Goal: Check status: Check status

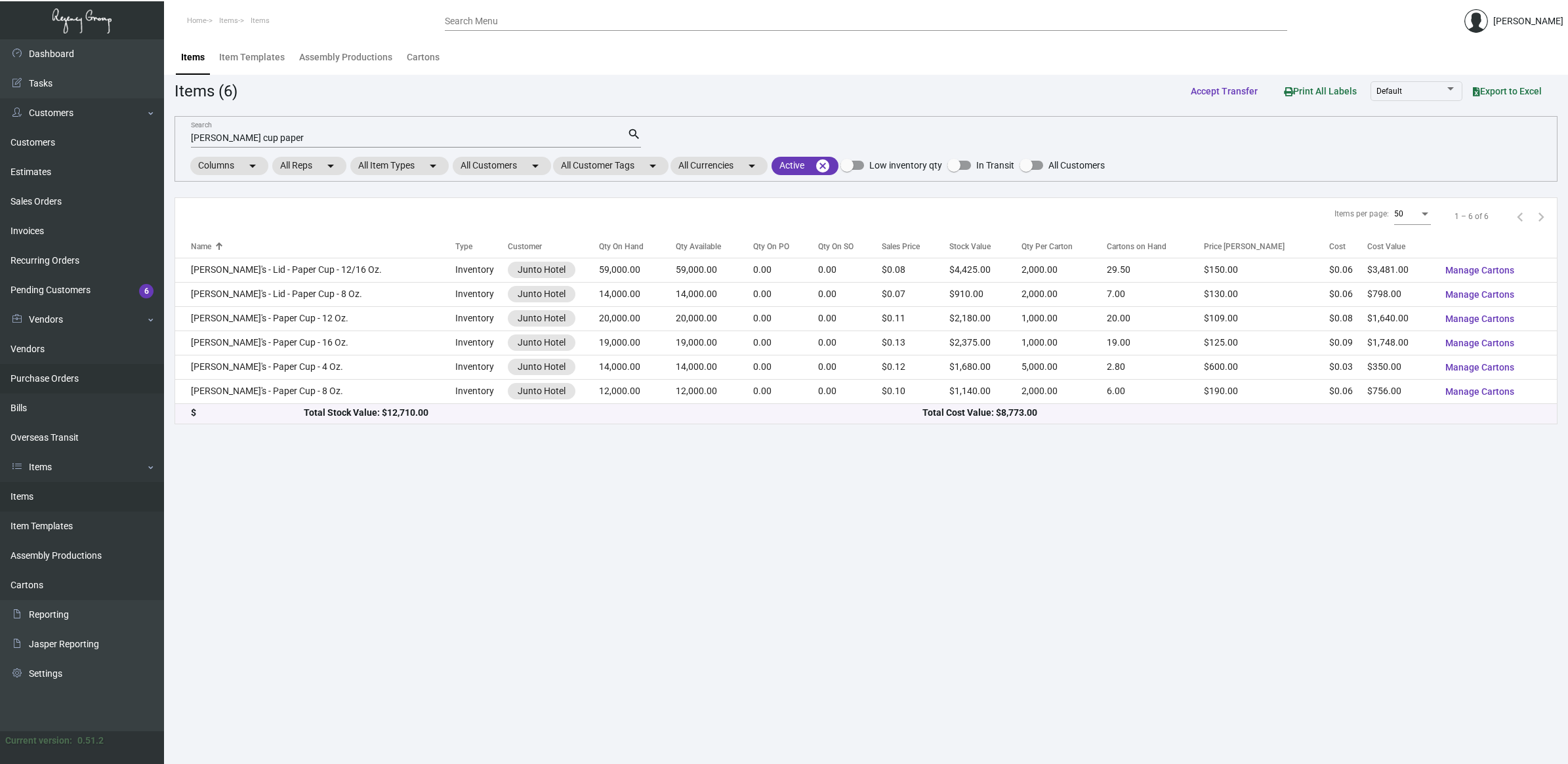
click at [43, 374] on link "Purchase Orders" at bounding box center [82, 379] width 164 height 29
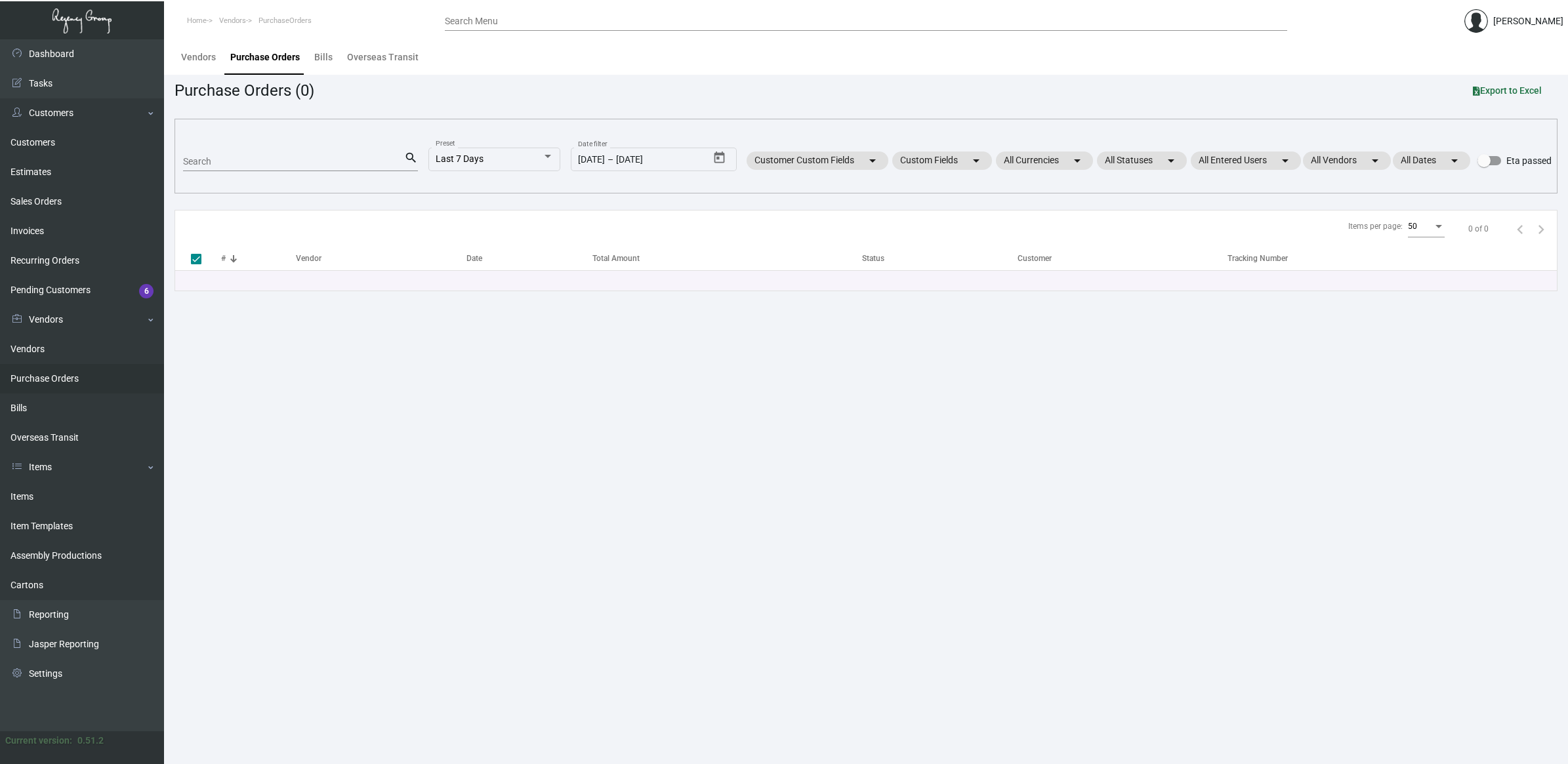
click at [321, 166] on input "Search" at bounding box center [293, 162] width 221 height 10
paste input "107215"
type input "107215"
checkbox input "false"
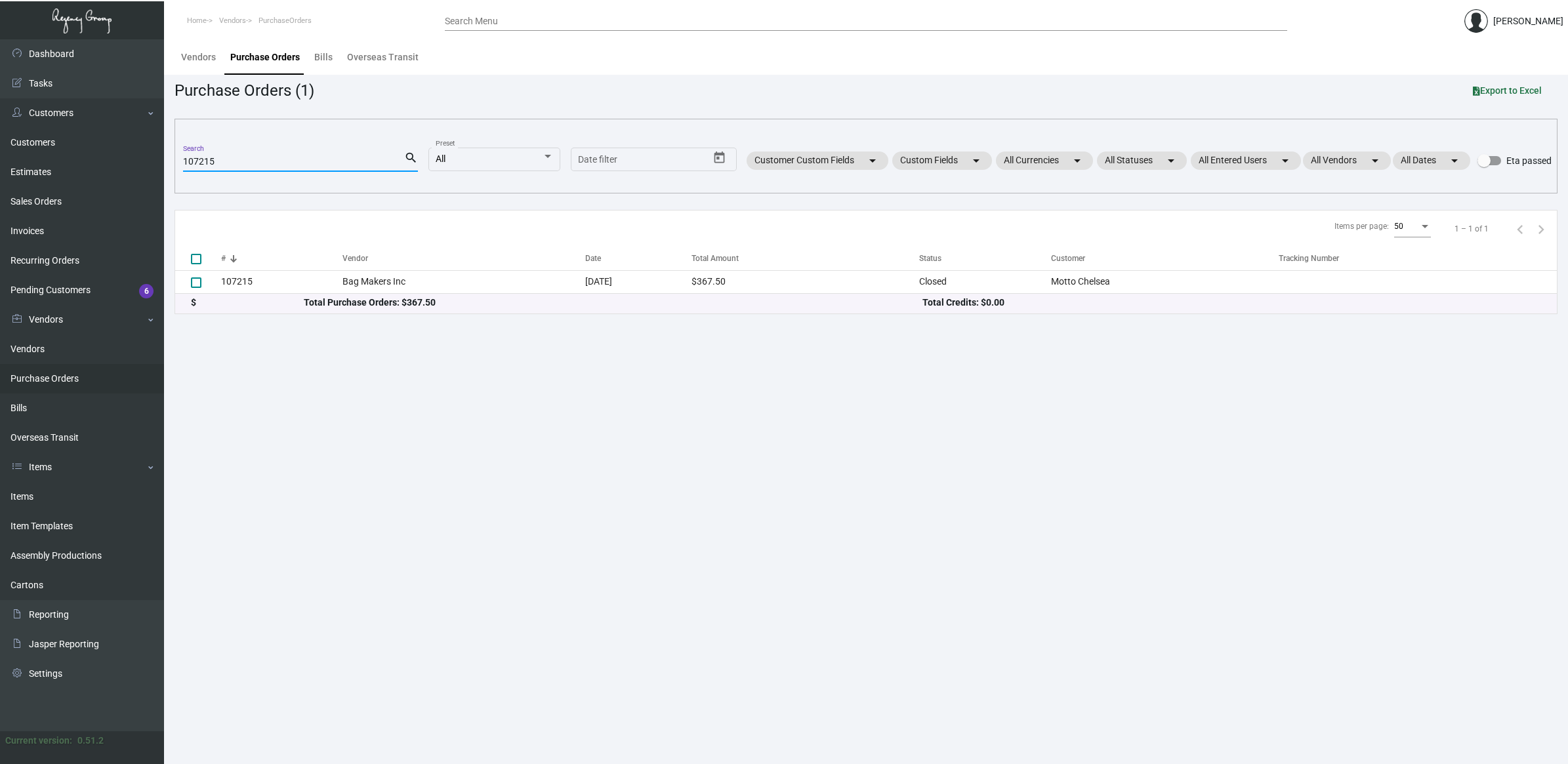
type input "107215"
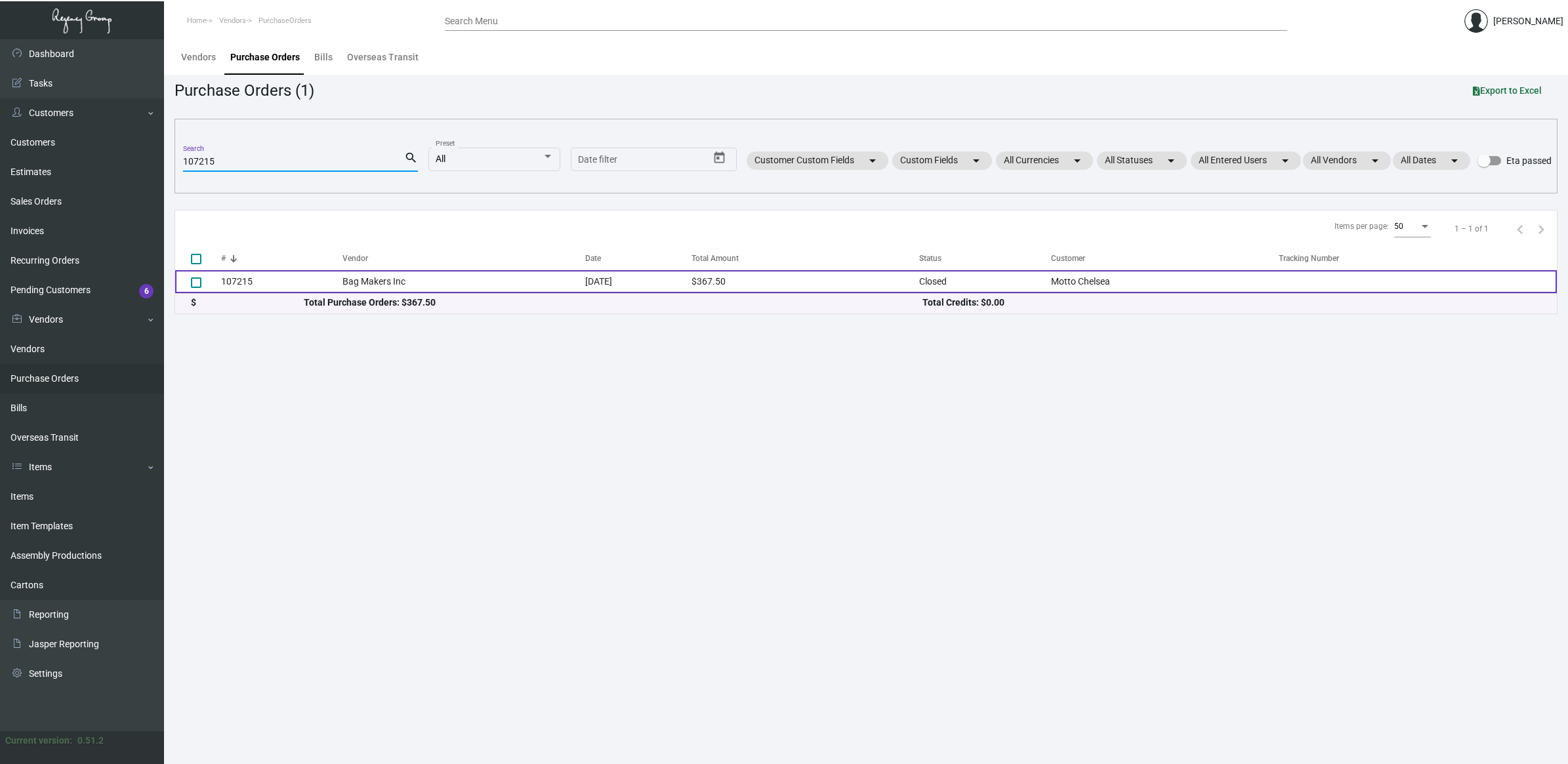
click at [372, 274] on td "Bag Makers Inc" at bounding box center [464, 282] width 243 height 23
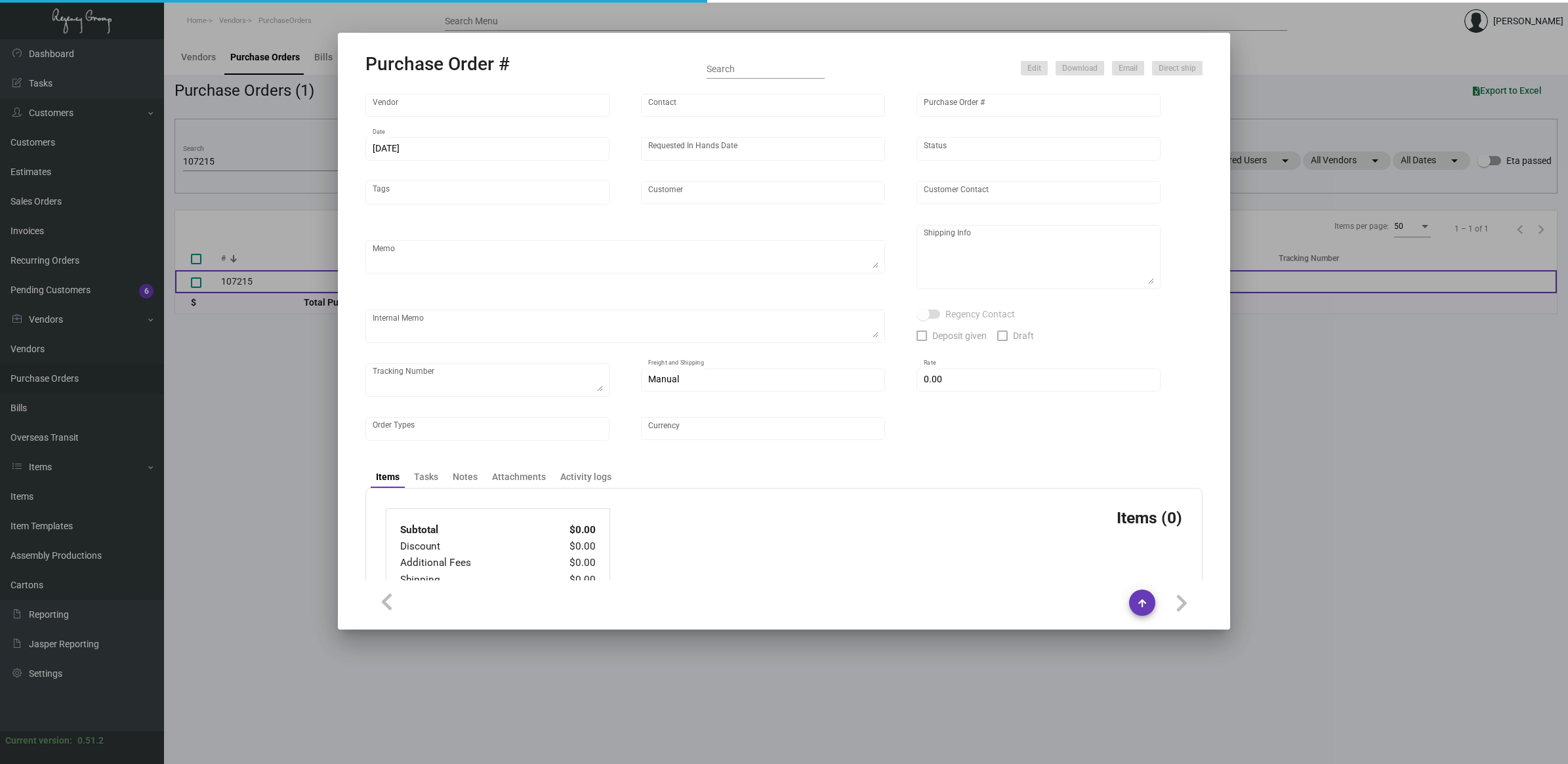
type input "Bag Makers Inc"
type input "Customer Service"
type input "107215"
type input "[DATE]"
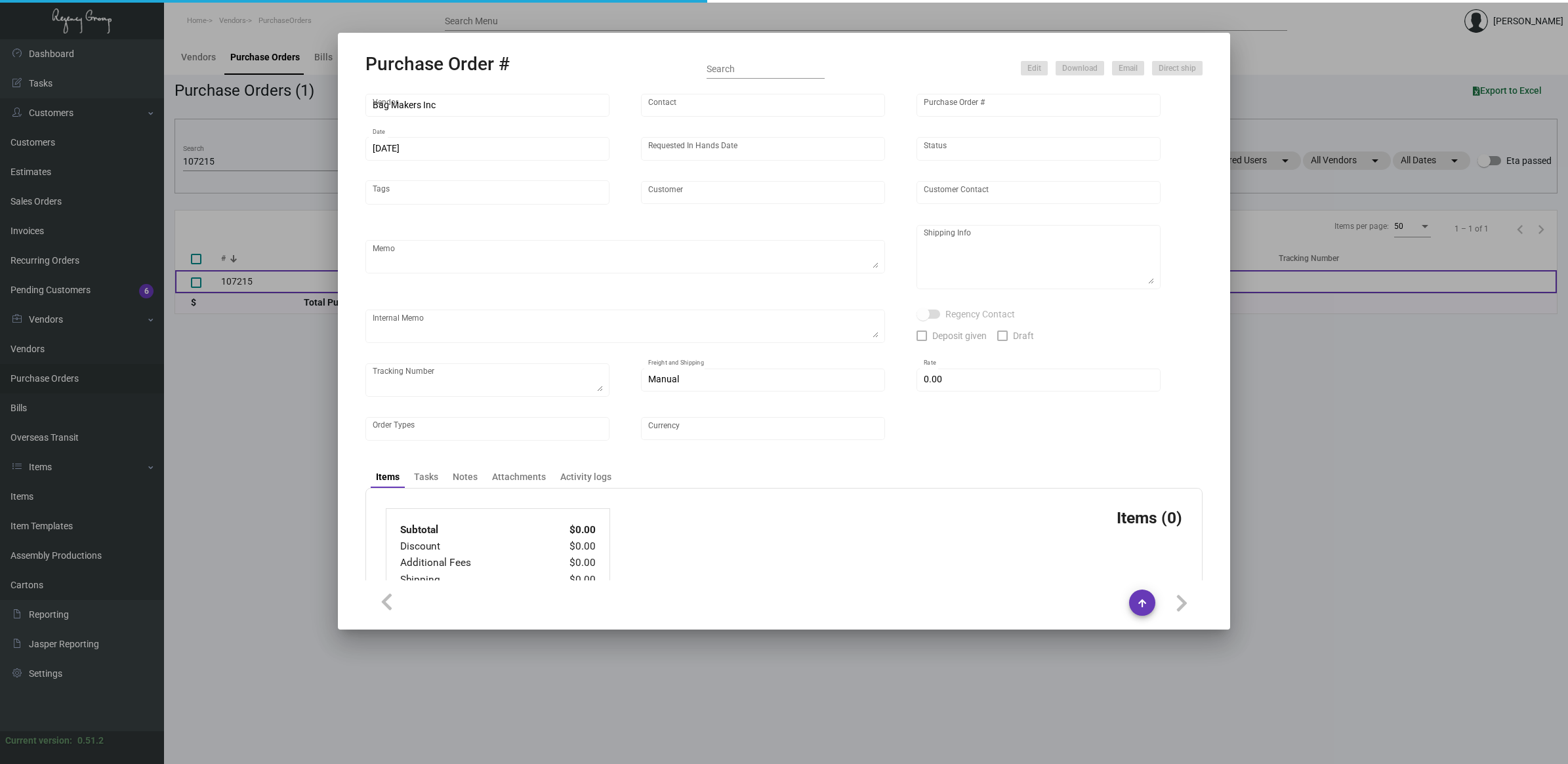
type input "Motto Chelsea"
type input "[PERSON_NAME]"
type textarea "Repeat Previous PO 104731.BLIND Ship via UPS Ground Acct# 1AY276."
type textarea "[PERSON_NAME] Motto Chelsea [STREET_ADDRESS]"
type textarea "TSW CC [DATE] 1246"
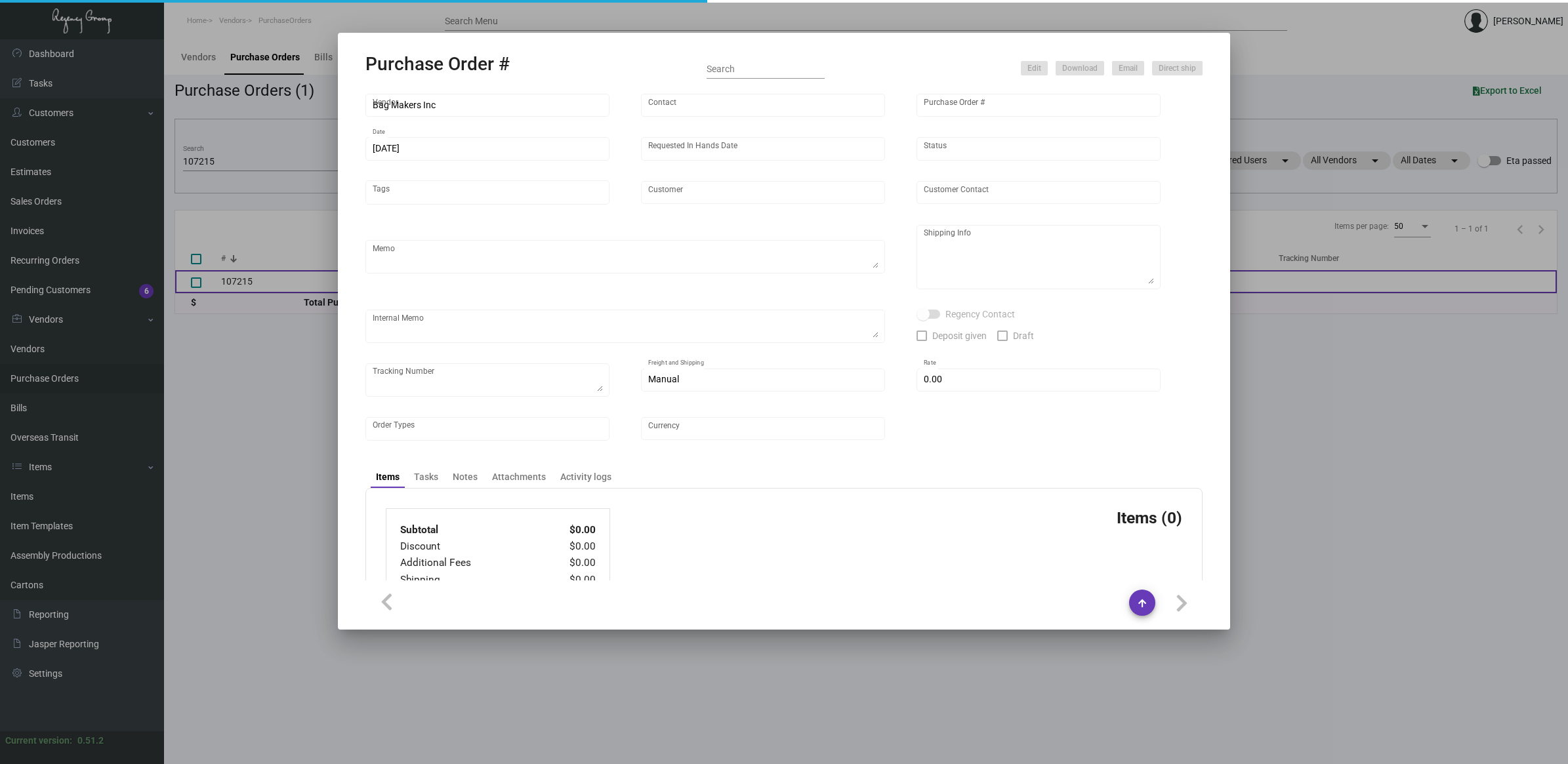
checkbox input "true"
type input "$ 0.00"
type input "United States Dollar $"
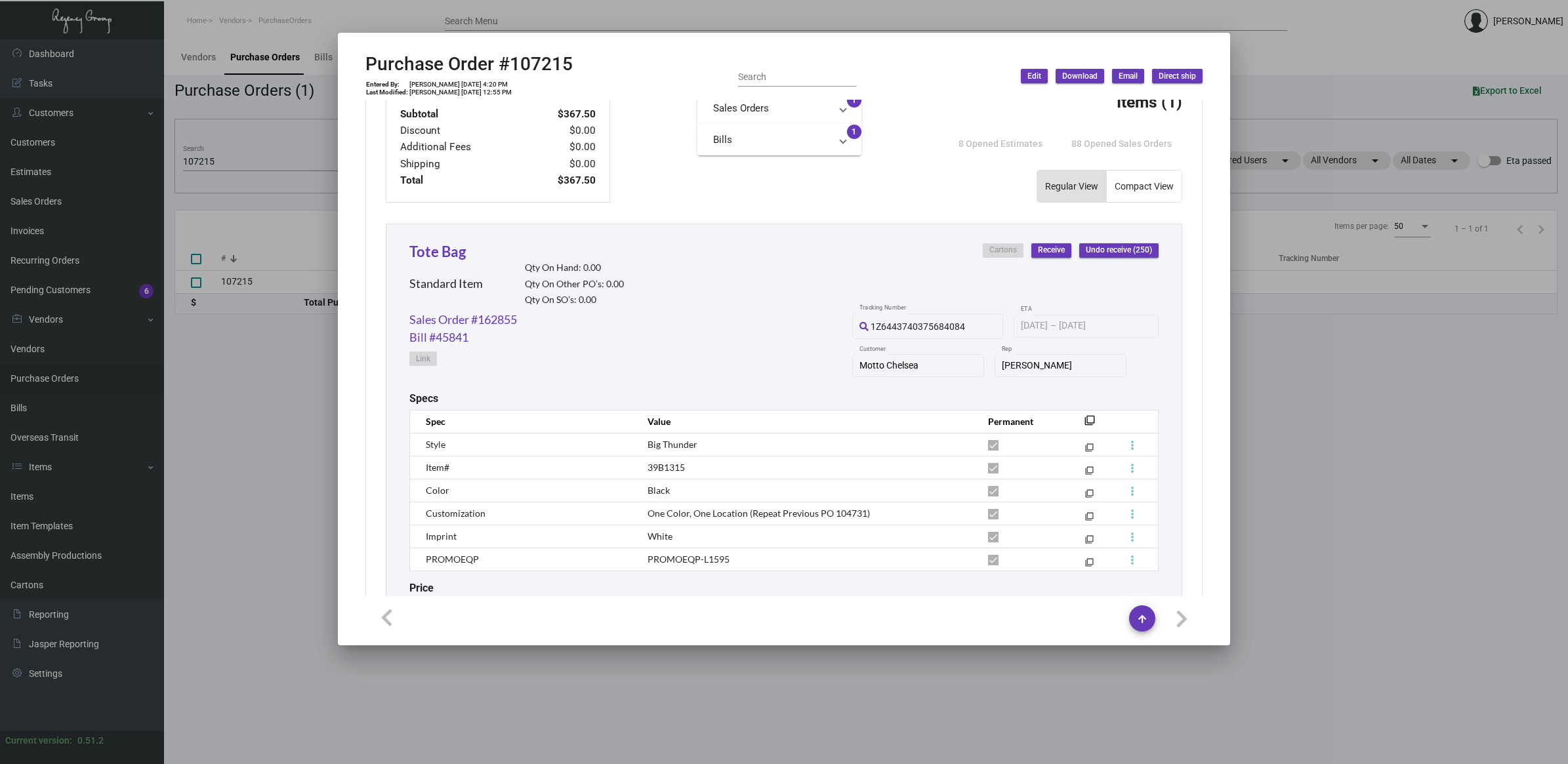
scroll to position [492, 0]
click at [443, 250] on link "Tote Bag" at bounding box center [437, 248] width 57 height 18
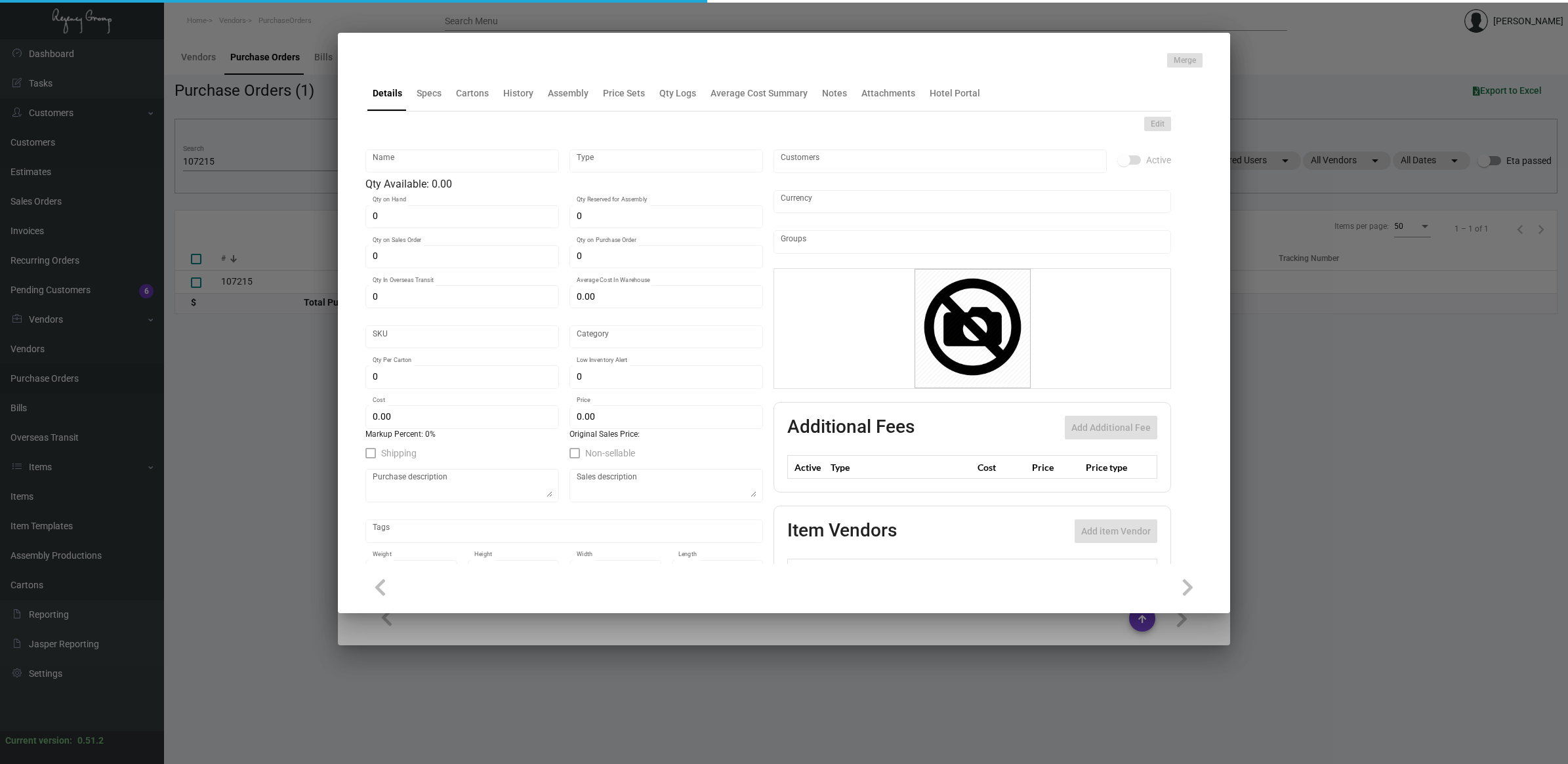
type input "Tote Bag"
type input "Standard Item"
type input "$ 0.00"
type input "Standard"
type input "$ 1.47"
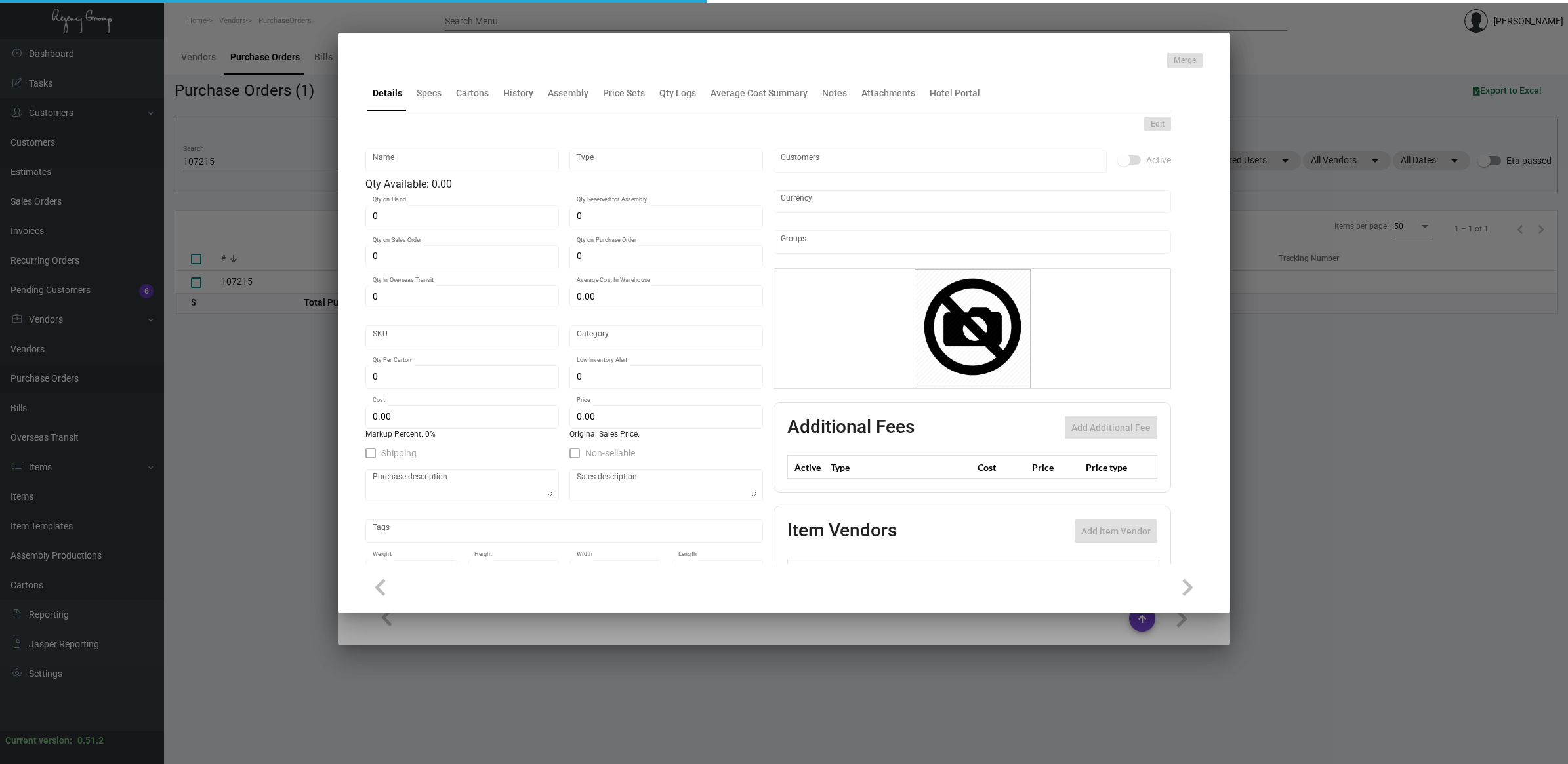
type input "$ 0.00"
checkbox input "true"
type input "United States Dollar $"
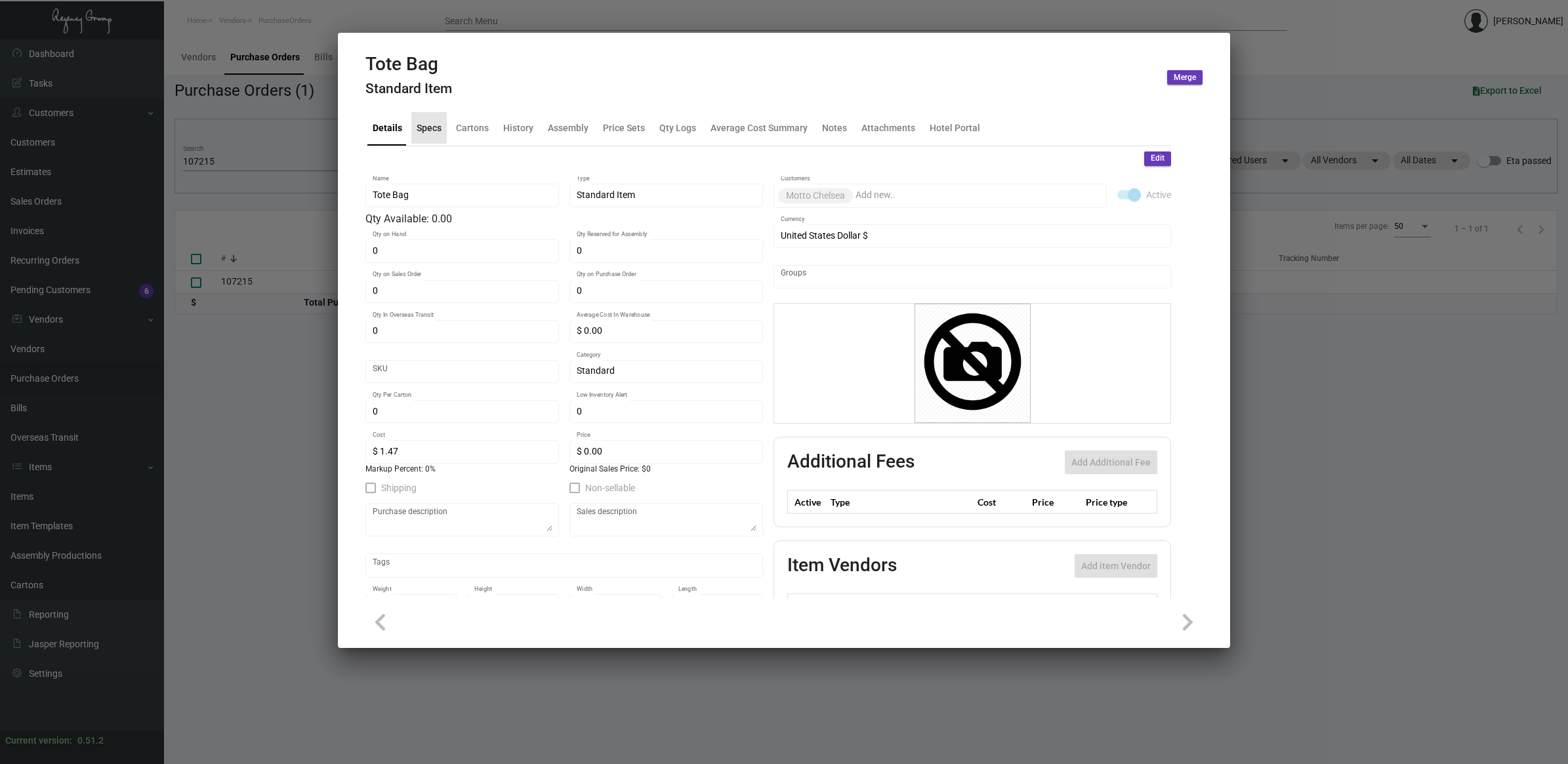
click at [424, 122] on div "Specs" at bounding box center [429, 128] width 25 height 14
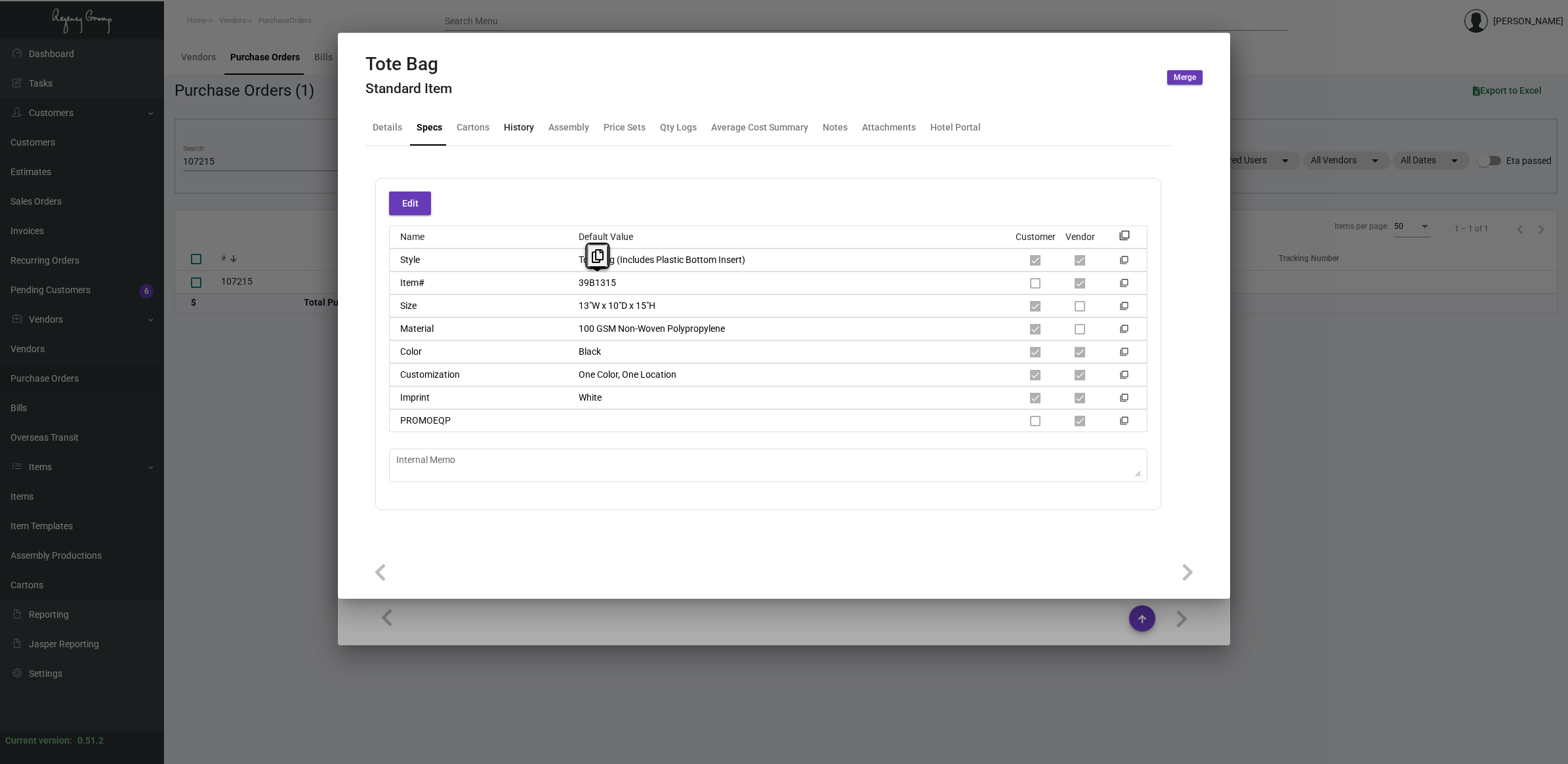
click at [525, 132] on div "History" at bounding box center [519, 128] width 30 height 14
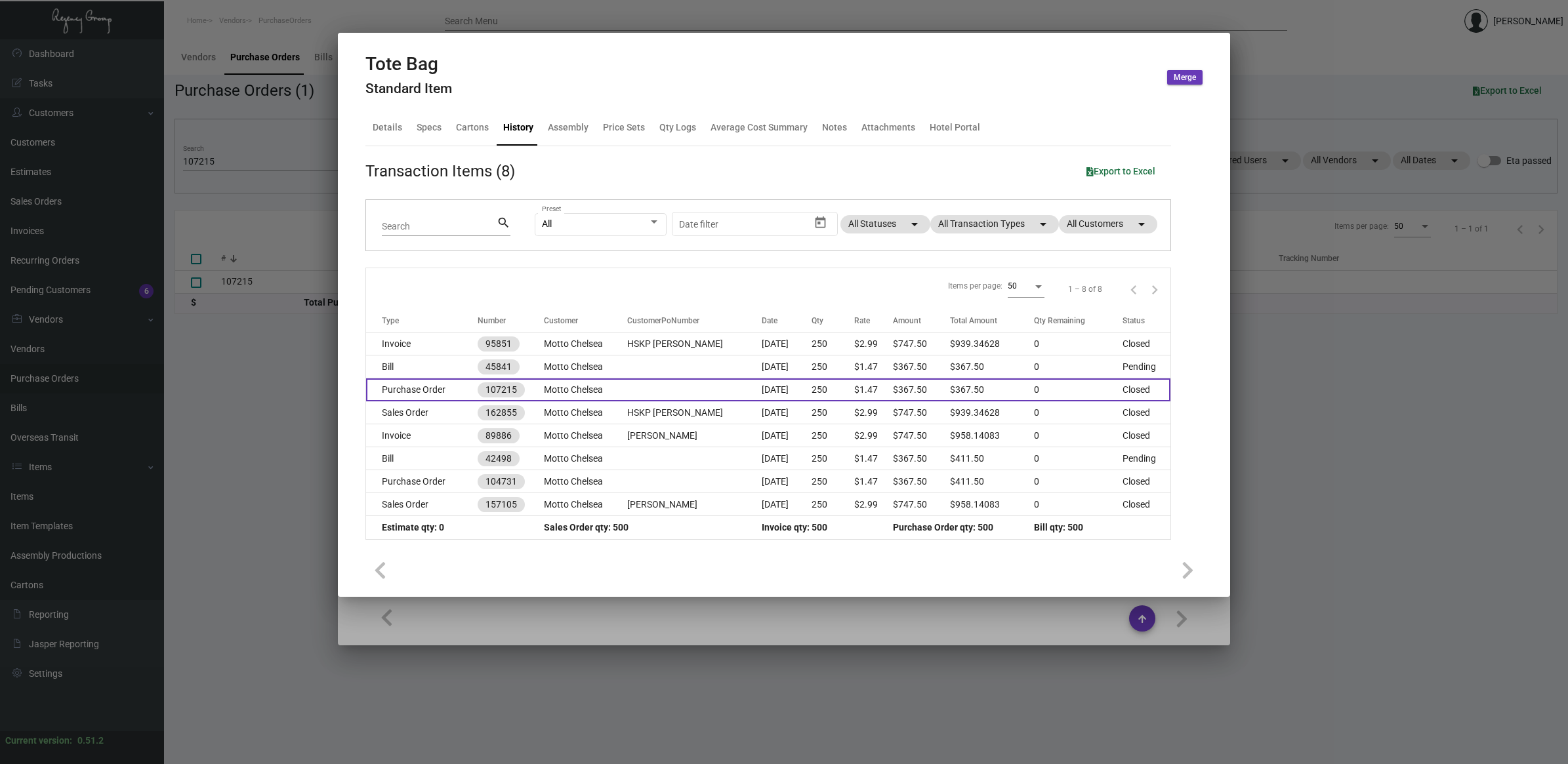
click at [461, 388] on td "Purchase Order" at bounding box center [421, 390] width 111 height 23
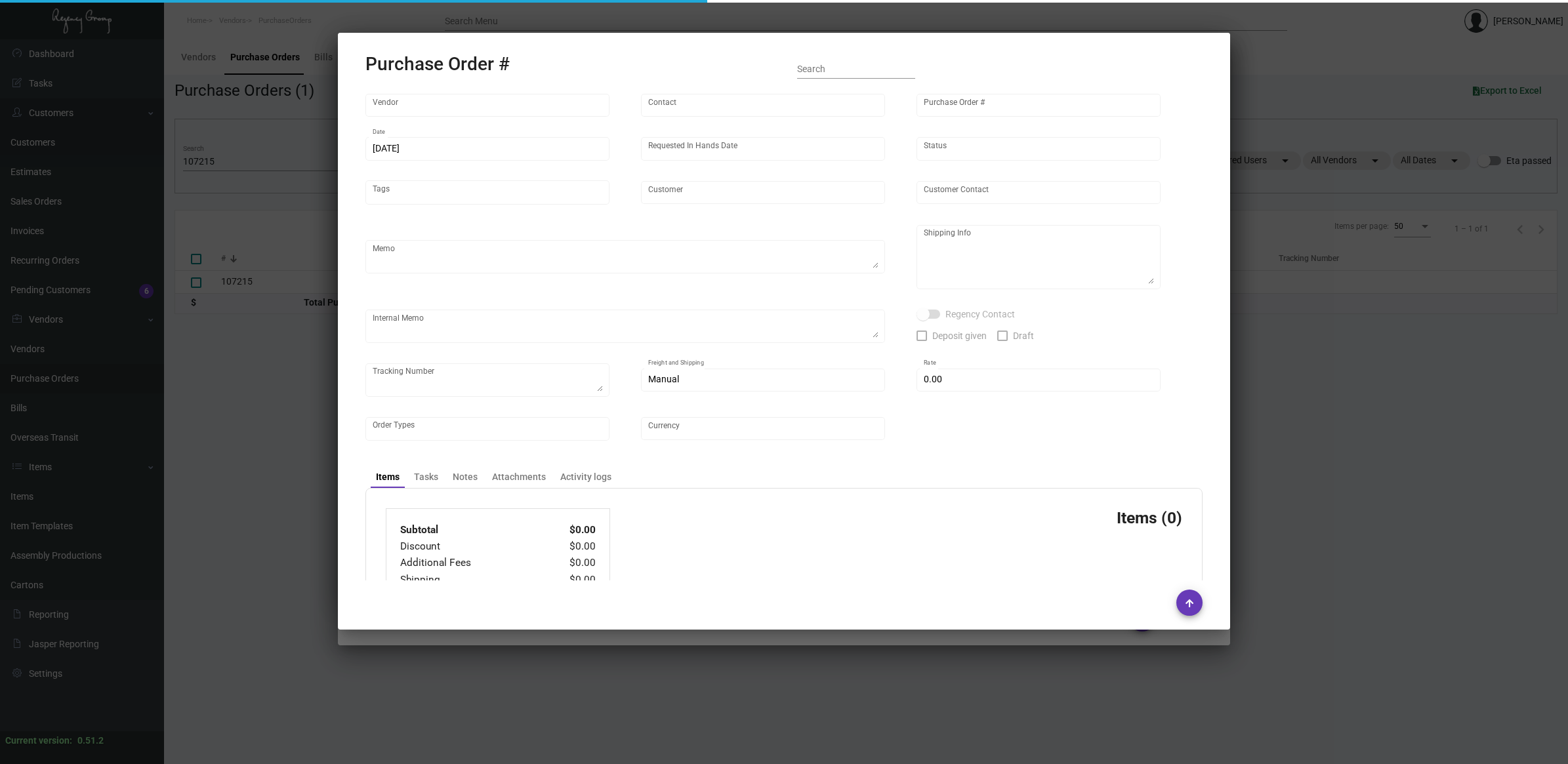
type input "Bag Makers Inc"
type input "Customer Service"
type input "107215"
type input "[DATE]"
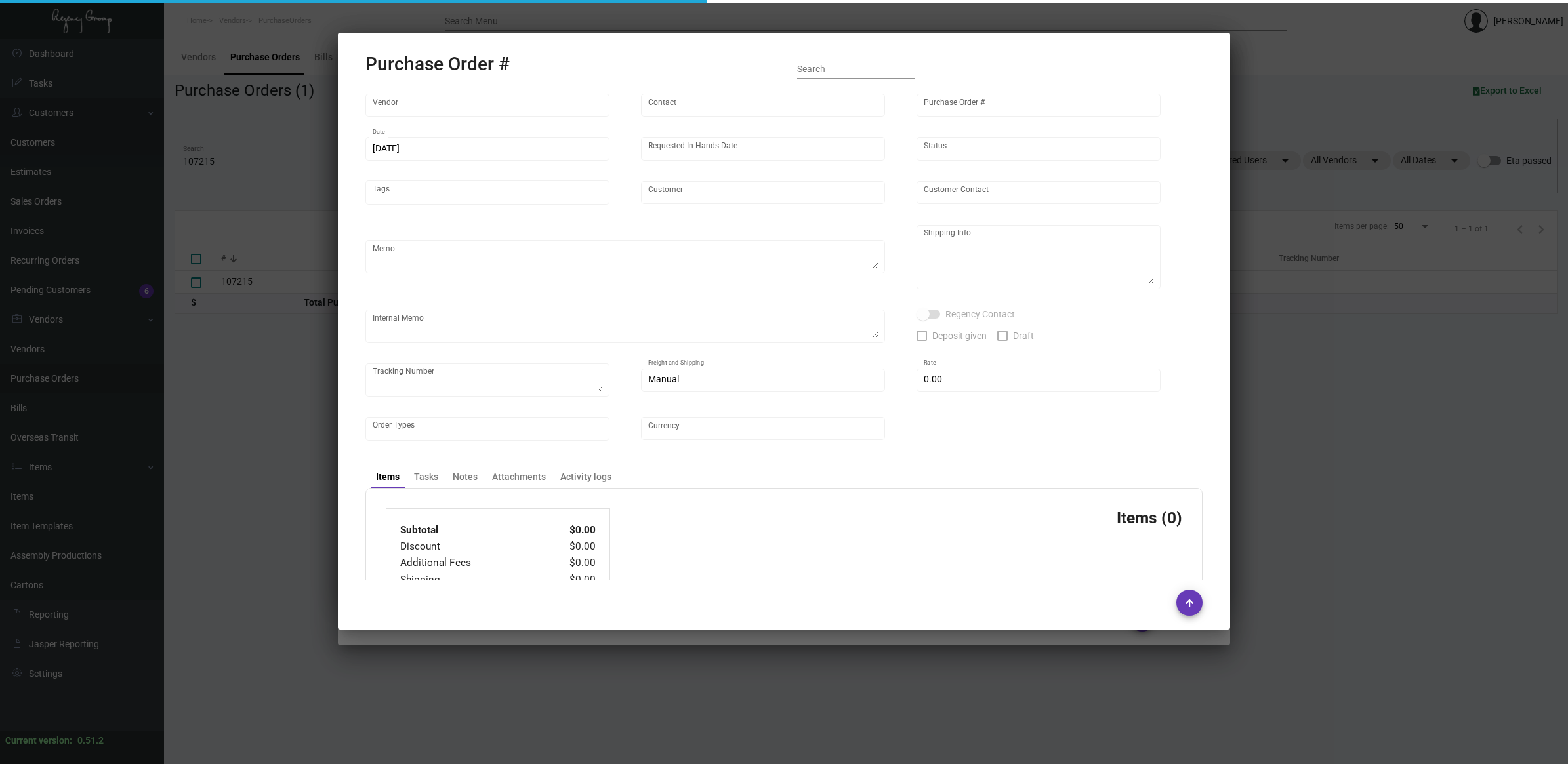
type input "Motto Chelsea"
type input "[PERSON_NAME]"
type textarea "Repeat Previous PO 104731.BLIND Ship via UPS Ground Acct# 1AY276."
type textarea "[PERSON_NAME] Motto Chelsea [STREET_ADDRESS]"
type textarea "TSW CC [DATE] 1246"
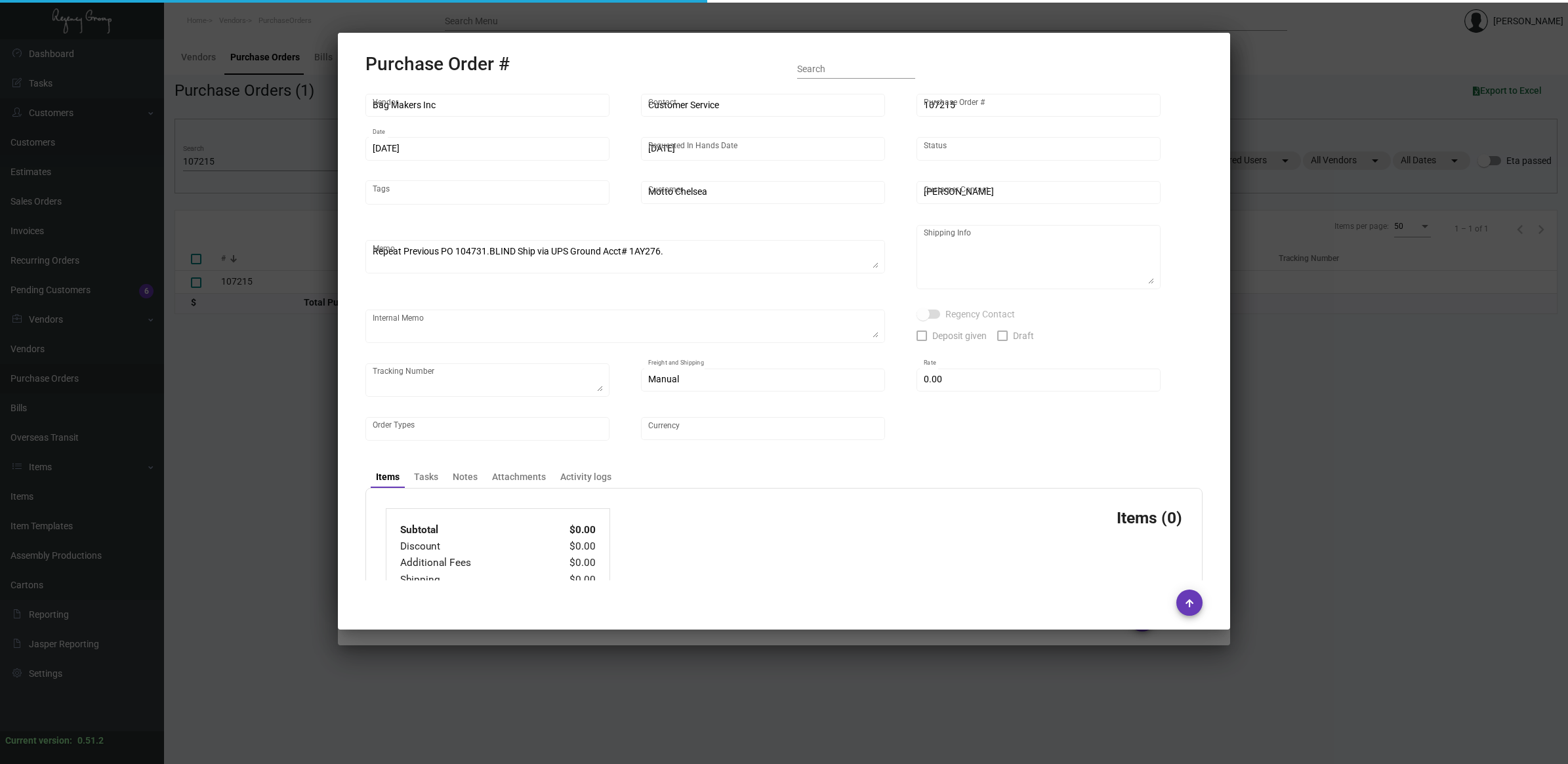
checkbox input "true"
type input "$ 0.00"
type input "United States Dollar $"
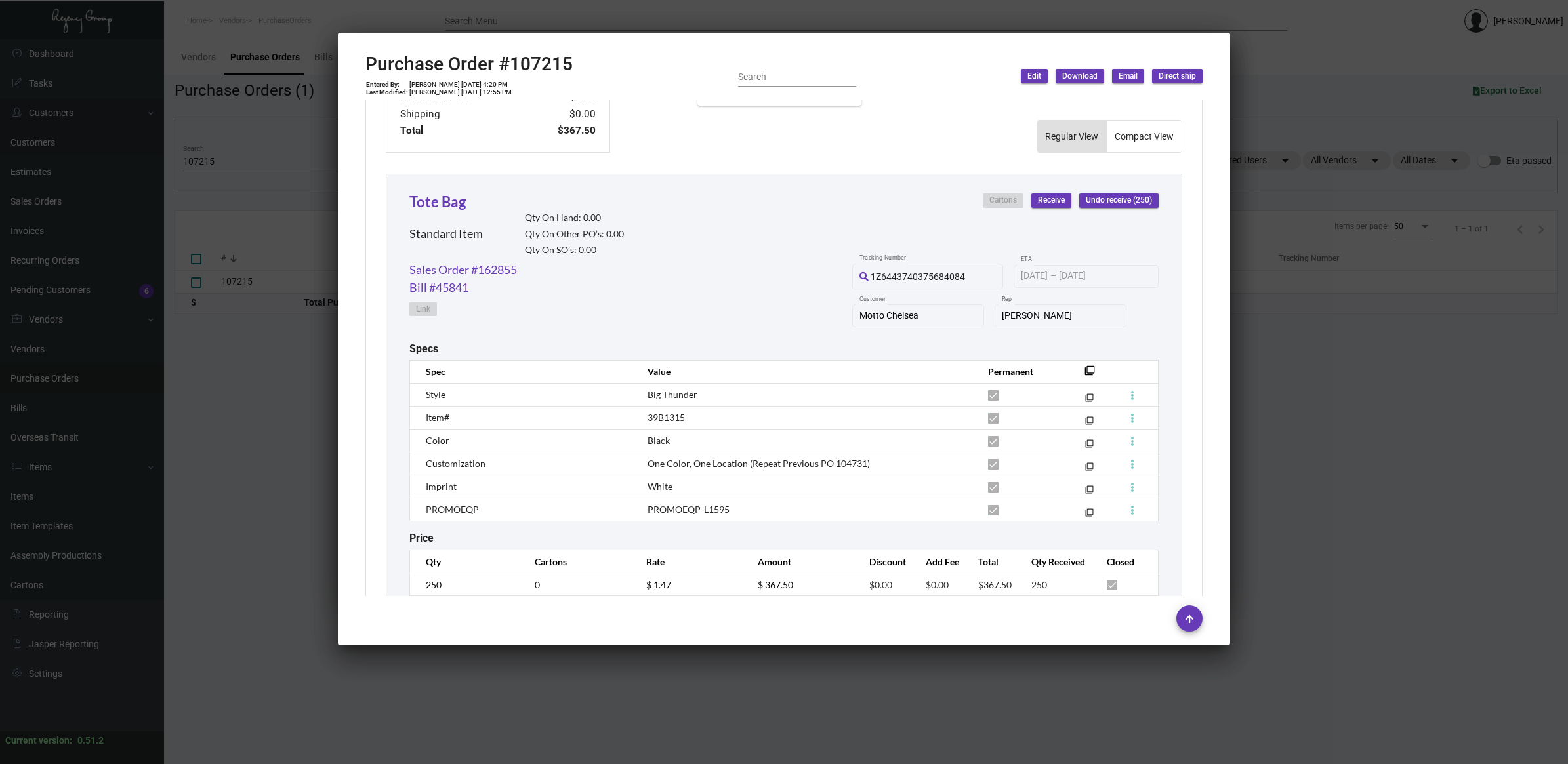
scroll to position [581, 0]
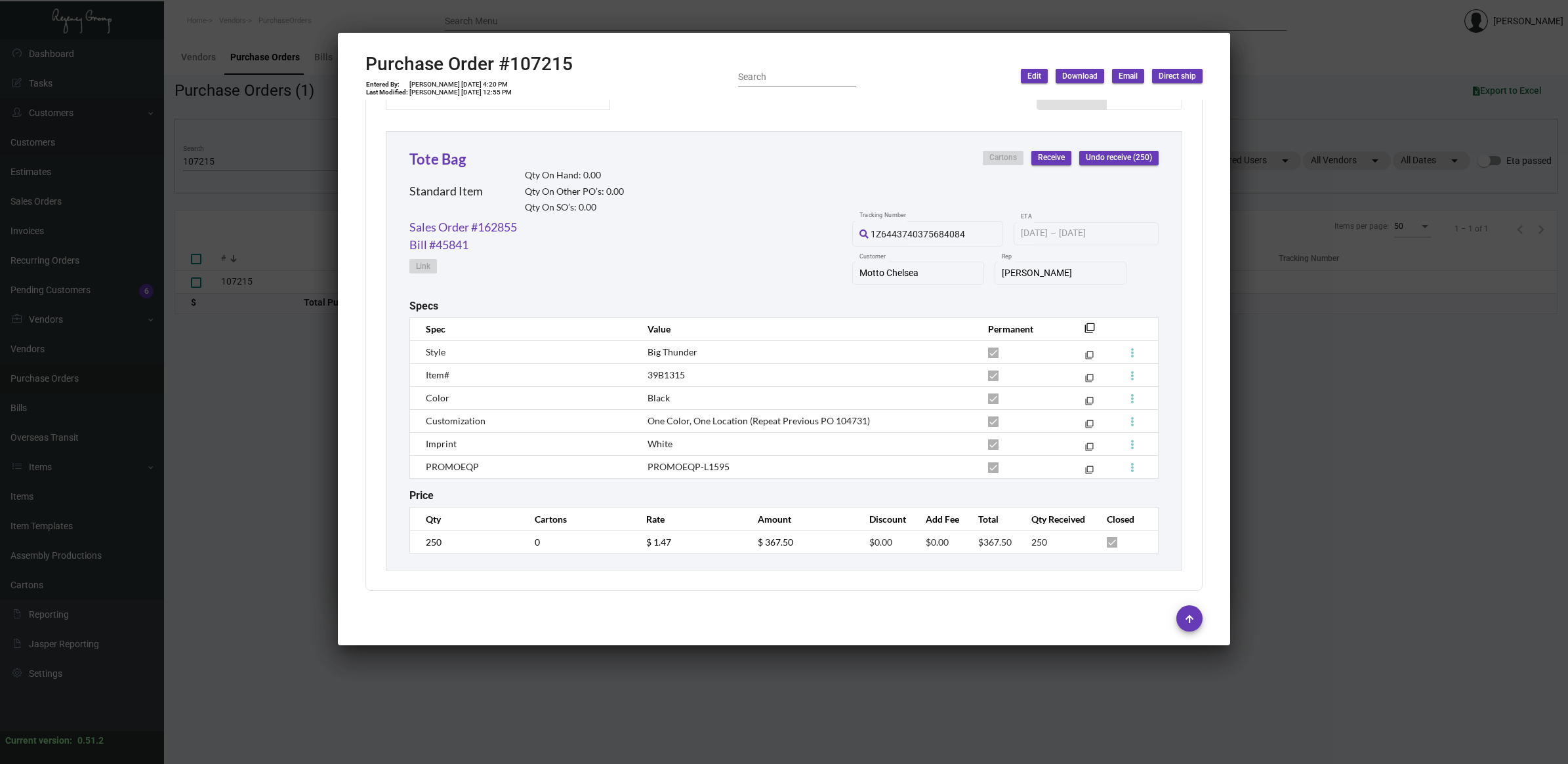
click at [214, 398] on div at bounding box center [784, 382] width 1568 height 764
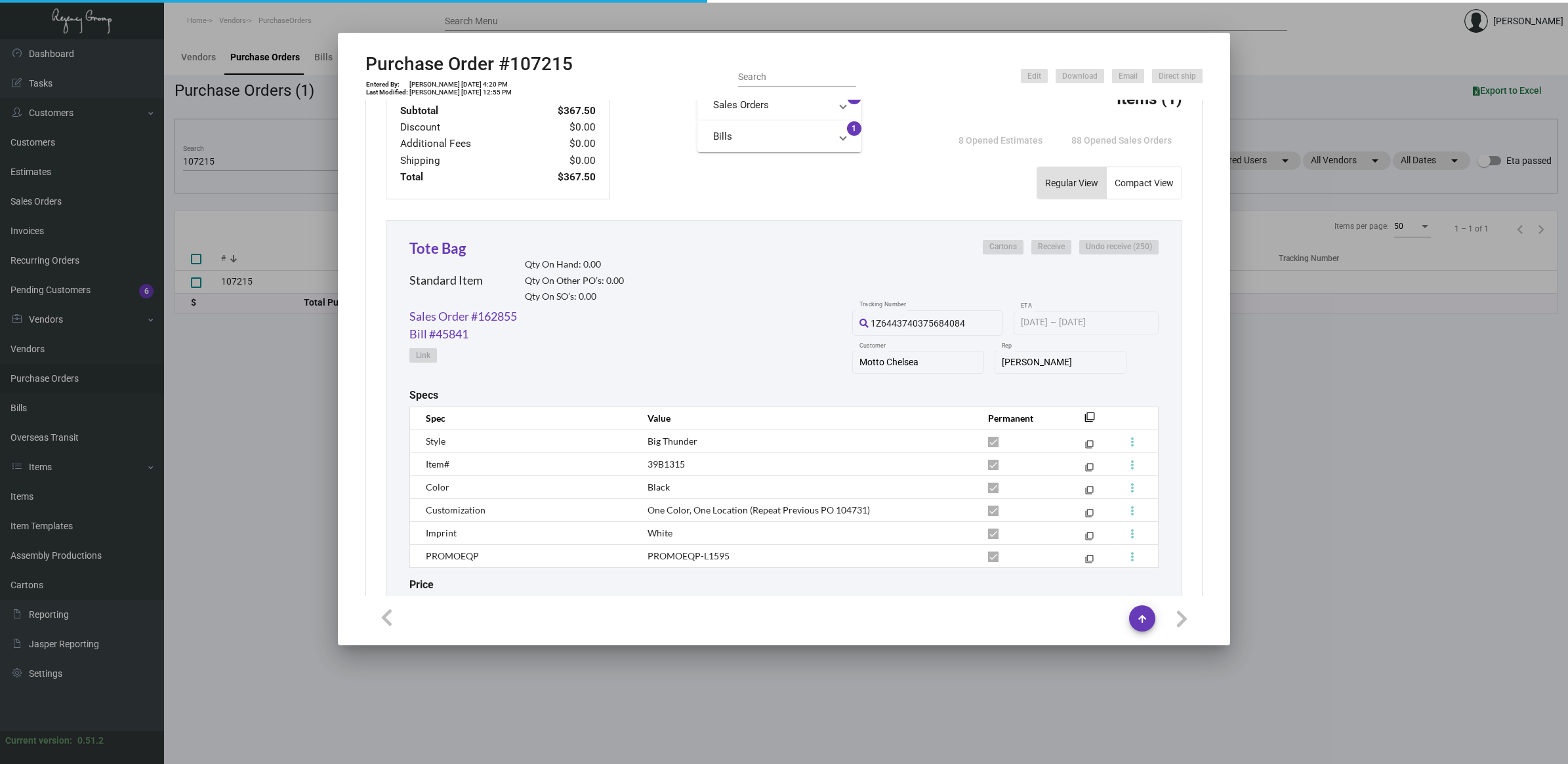
click at [257, 418] on div at bounding box center [784, 382] width 1568 height 764
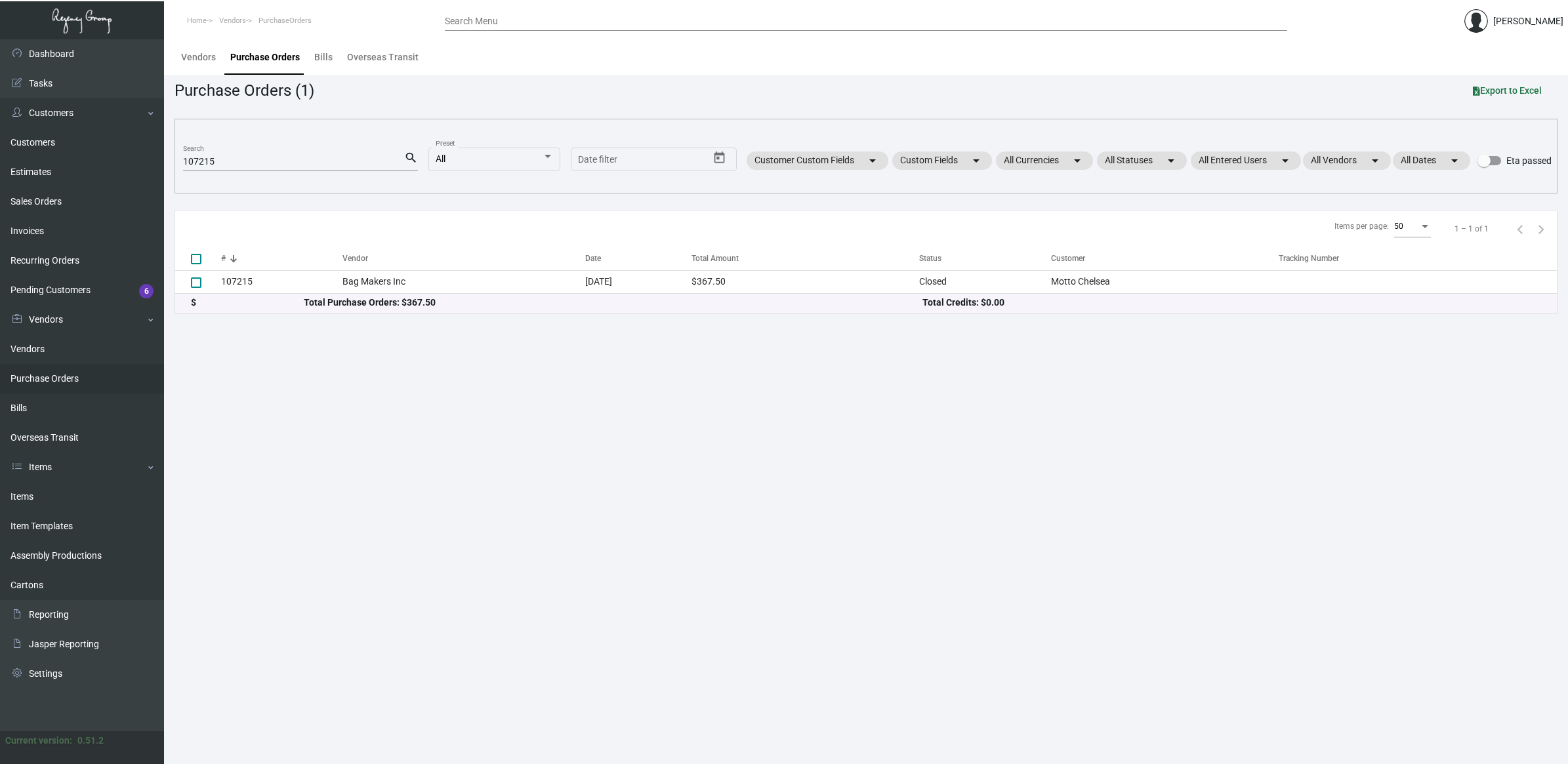
click at [1026, 591] on main "Vendors Purchase Orders Bills Overseas Transit Purchase Orders (1) Export to Ex…" at bounding box center [865, 402] width 1404 height 724
drag, startPoint x: 247, startPoint y: 158, endPoint x: 67, endPoint y: 153, distance: 180.1
click at [67, 153] on div "Dashboard Dashboard Tasks Customers Customers Estimates Sales Orders Invoices R…" at bounding box center [784, 402] width 1568 height 724
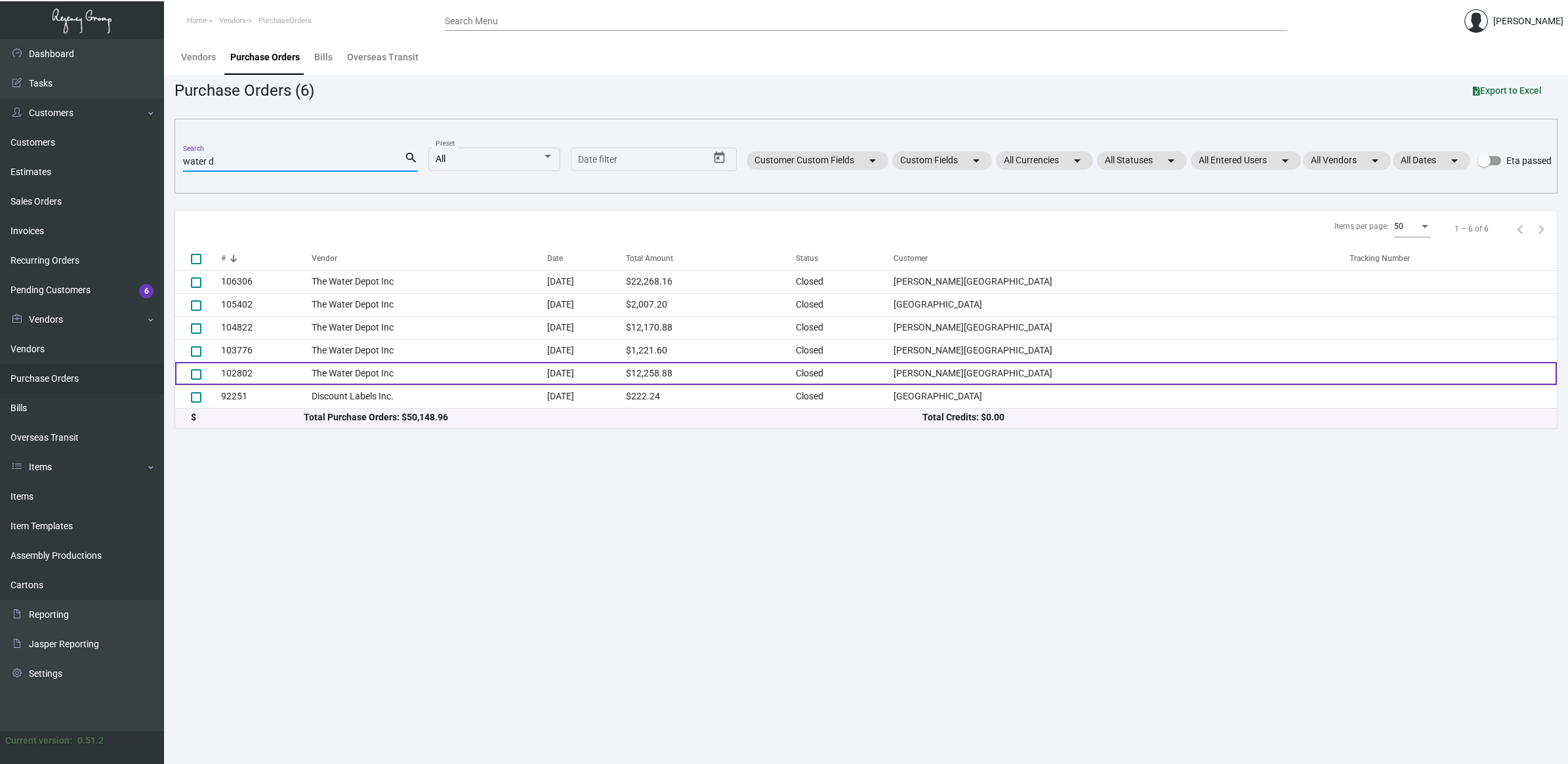
type input "water d"
click at [547, 374] on td "The Water Depot Inc" at bounding box center [429, 374] width 235 height 23
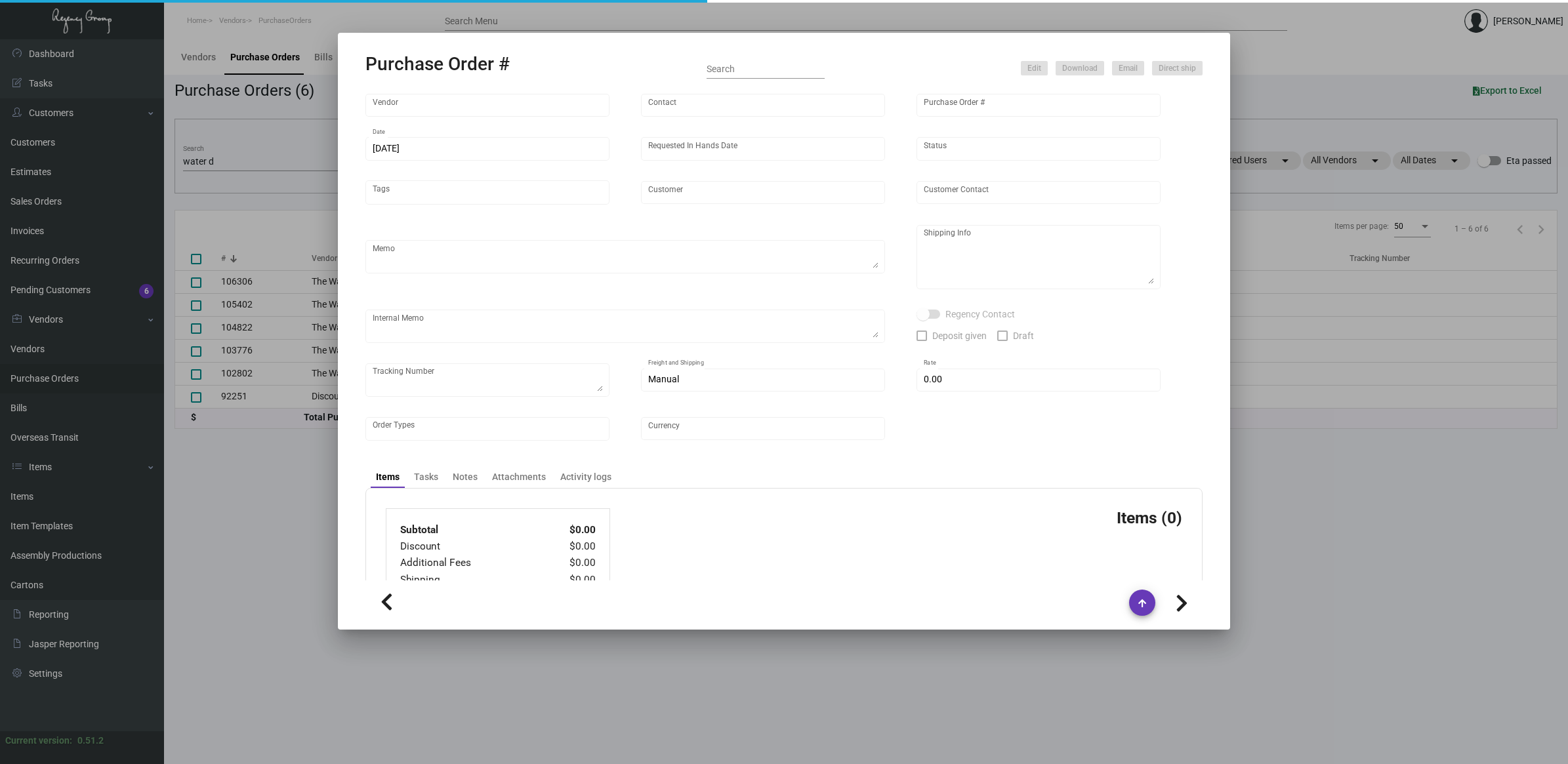
type input "The Water Depot Inc"
type input "[PERSON_NAME]"
type input "102802"
type input "[DATE]"
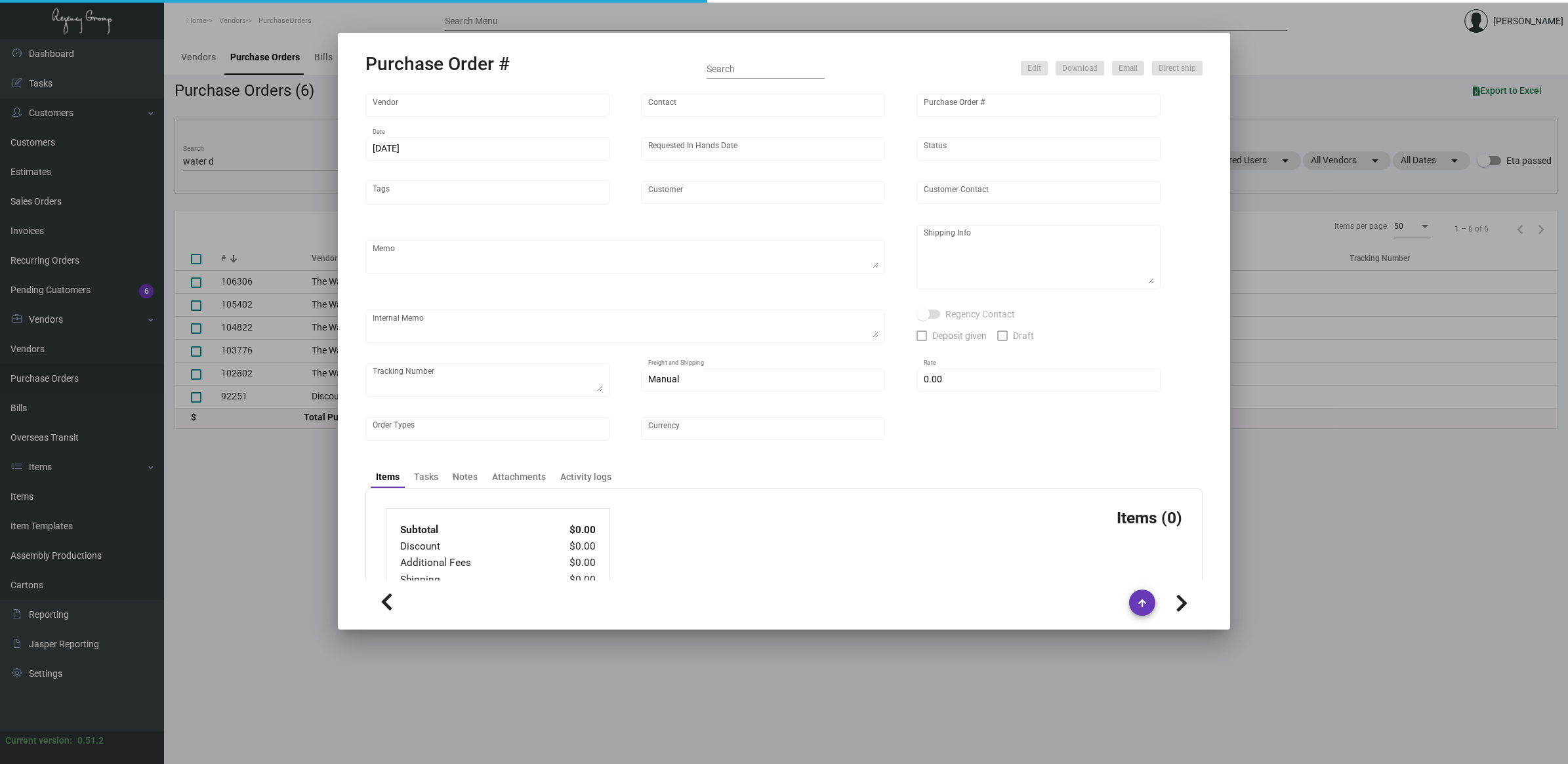
type input "[PERSON_NAME][GEOGRAPHIC_DATA]"
type textarea "Please deliver 3 Pallets (216 Cases) on a monthly schedule."
type textarea "Regency Group NJ - [PERSON_NAME] [STREET_ADDRESS]"
type textarea "ACH [DATE] [DATE] - 3 pallets, shifl/freetown logistics 11824700 - $640.00 ACH …"
checkbox input "true"
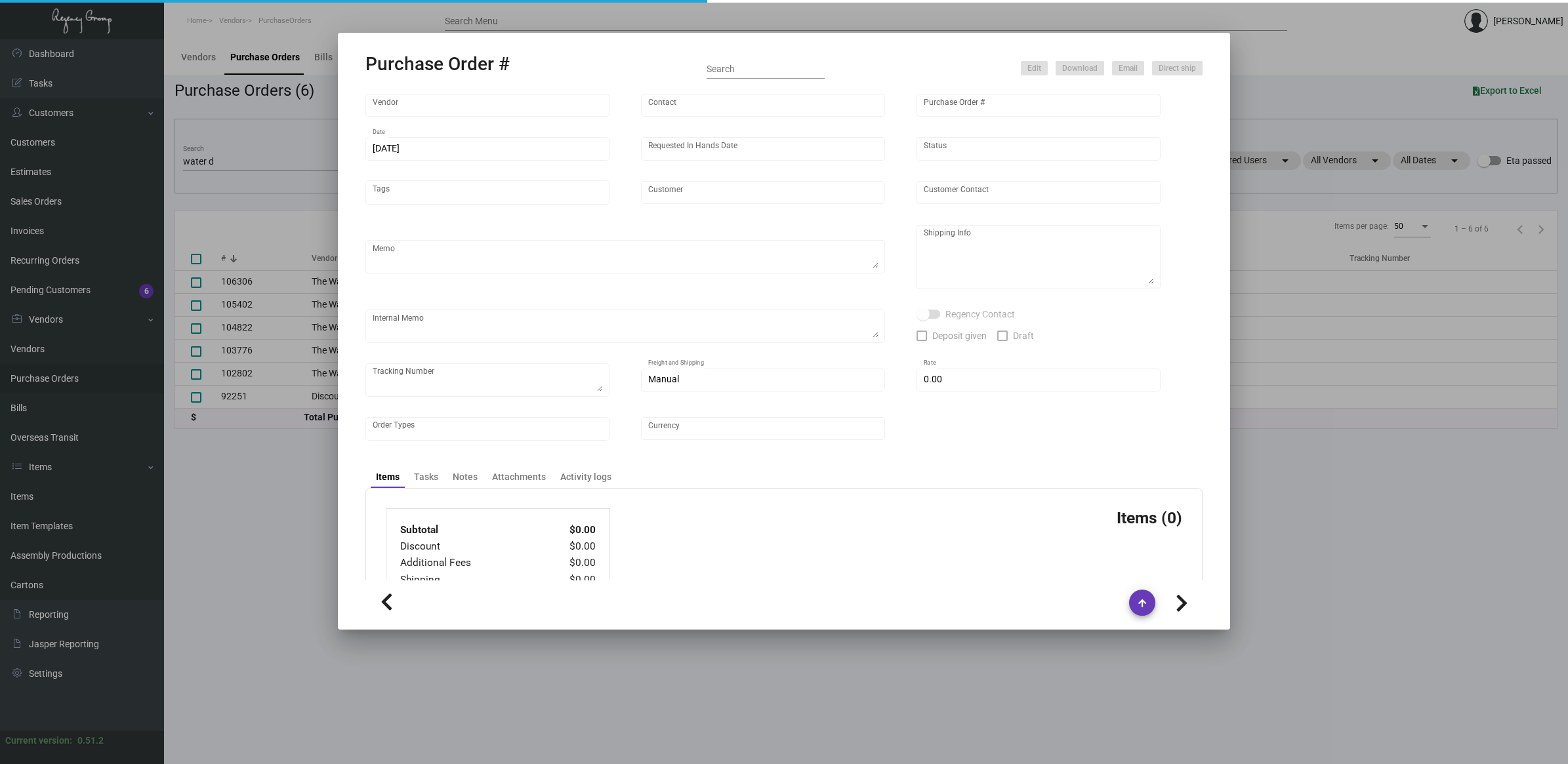
checkbox input "true"
type input "$ 144.00"
type input "United States Dollar $"
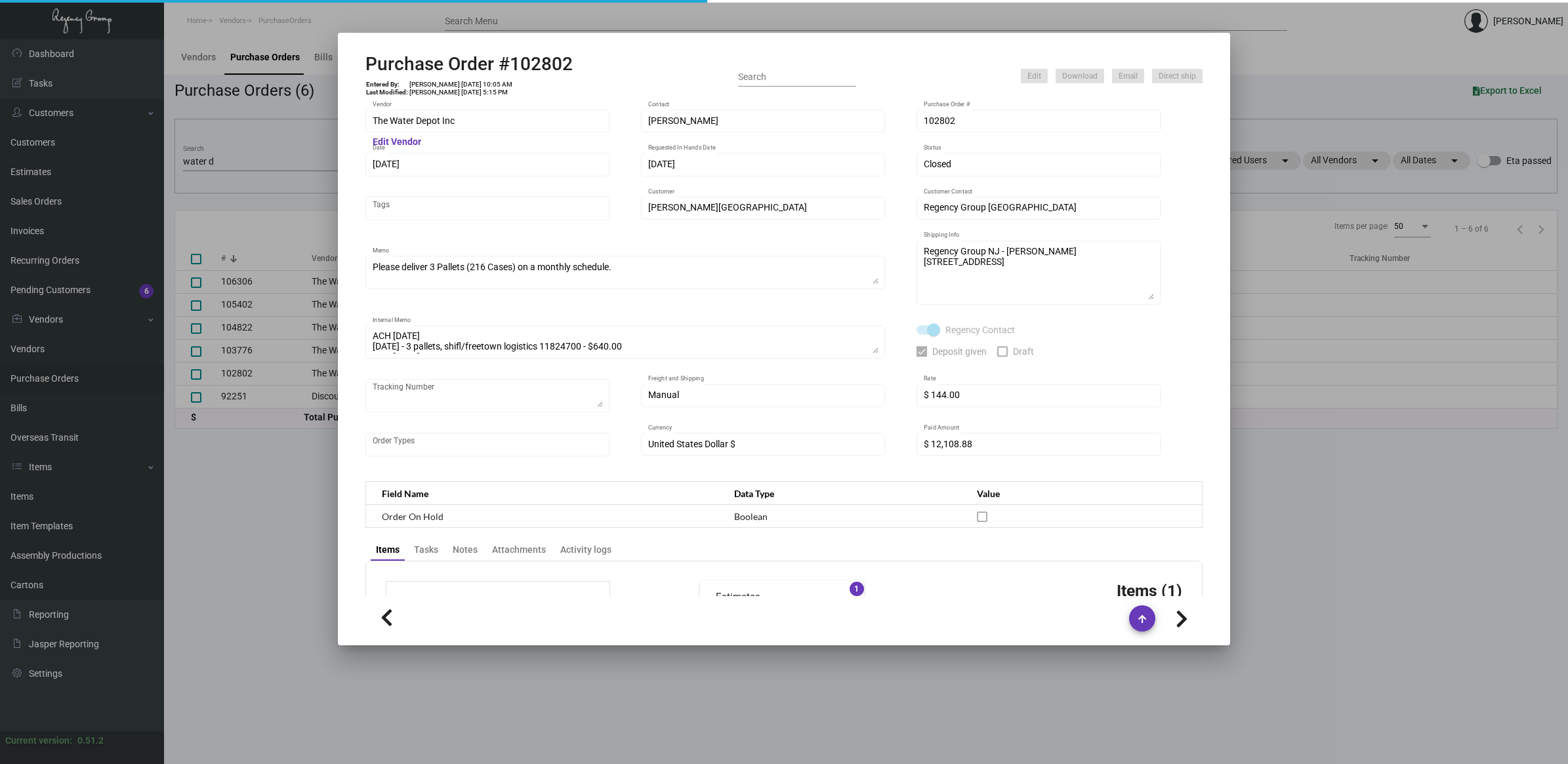
scroll to position [568, 0]
